Goal: Transaction & Acquisition: Purchase product/service

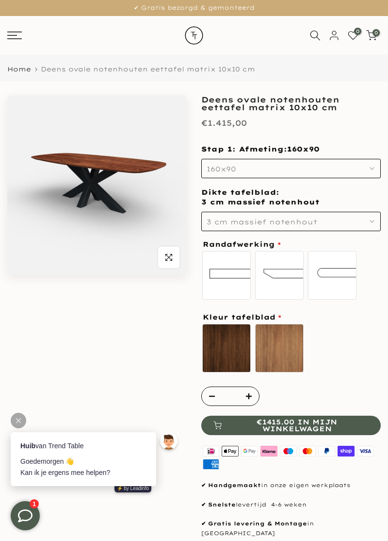
click at [293, 352] on label "Mat gelakt" at bounding box center [279, 348] width 49 height 49
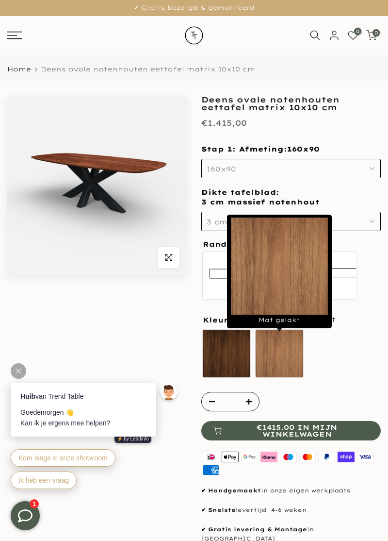
click at [215, 356] on label "Olie naturel sold out" at bounding box center [226, 353] width 49 height 49
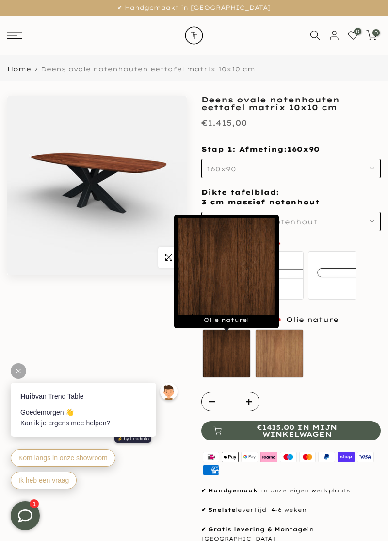
click at [244, 285] on label "standaard recht" at bounding box center [226, 275] width 49 height 49
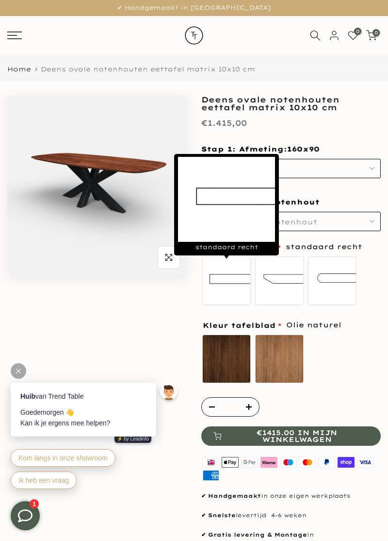
click at [226, 365] on label "Olie naturel sold out" at bounding box center [226, 358] width 49 height 49
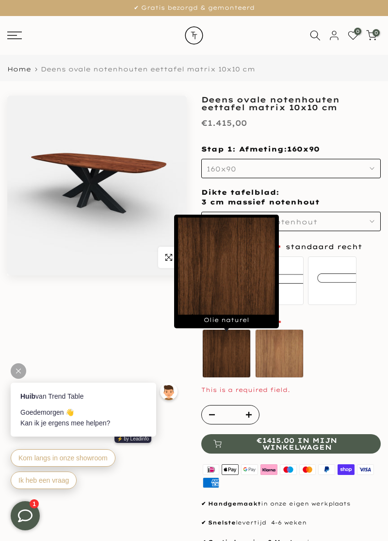
click at [348, 344] on div "Olie naturel sold out Mat gelakt" at bounding box center [291, 355] width 180 height 54
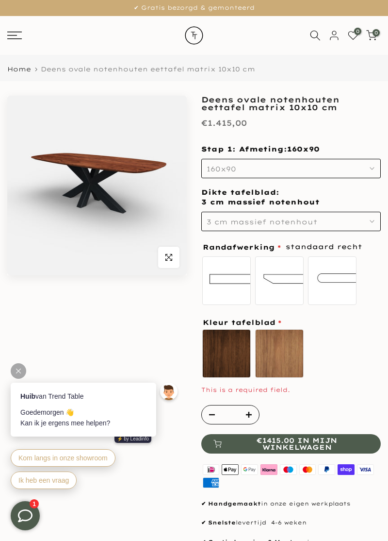
click at [373, 169] on use "button" at bounding box center [372, 168] width 4 height 2
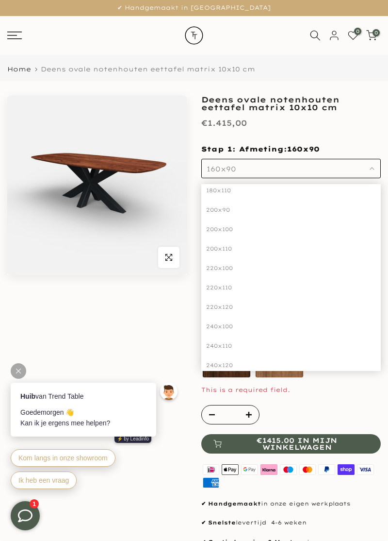
scroll to position [69, 0]
click at [227, 331] on div "240x100" at bounding box center [291, 325] width 180 height 19
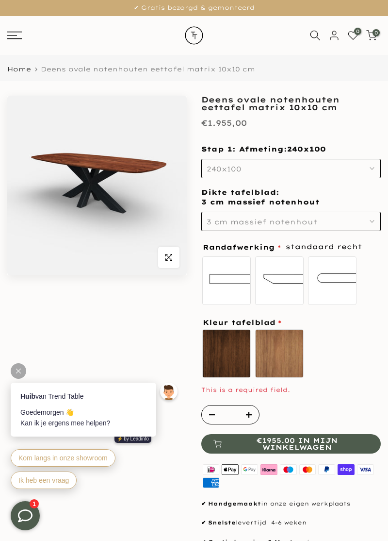
click at [372, 224] on icon "button" at bounding box center [372, 221] width 5 height 5
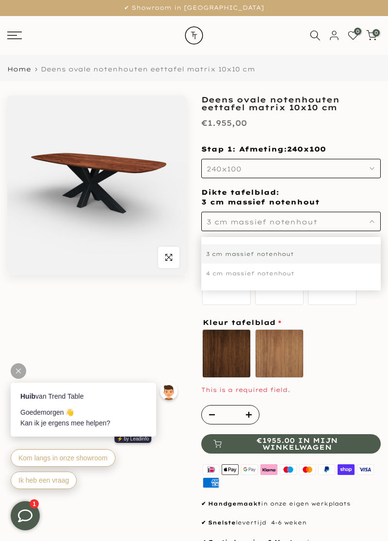
click at [350, 283] on div "4 cm massief notenhout" at bounding box center [291, 272] width 180 height 19
